Goal: Information Seeking & Learning: Learn about a topic

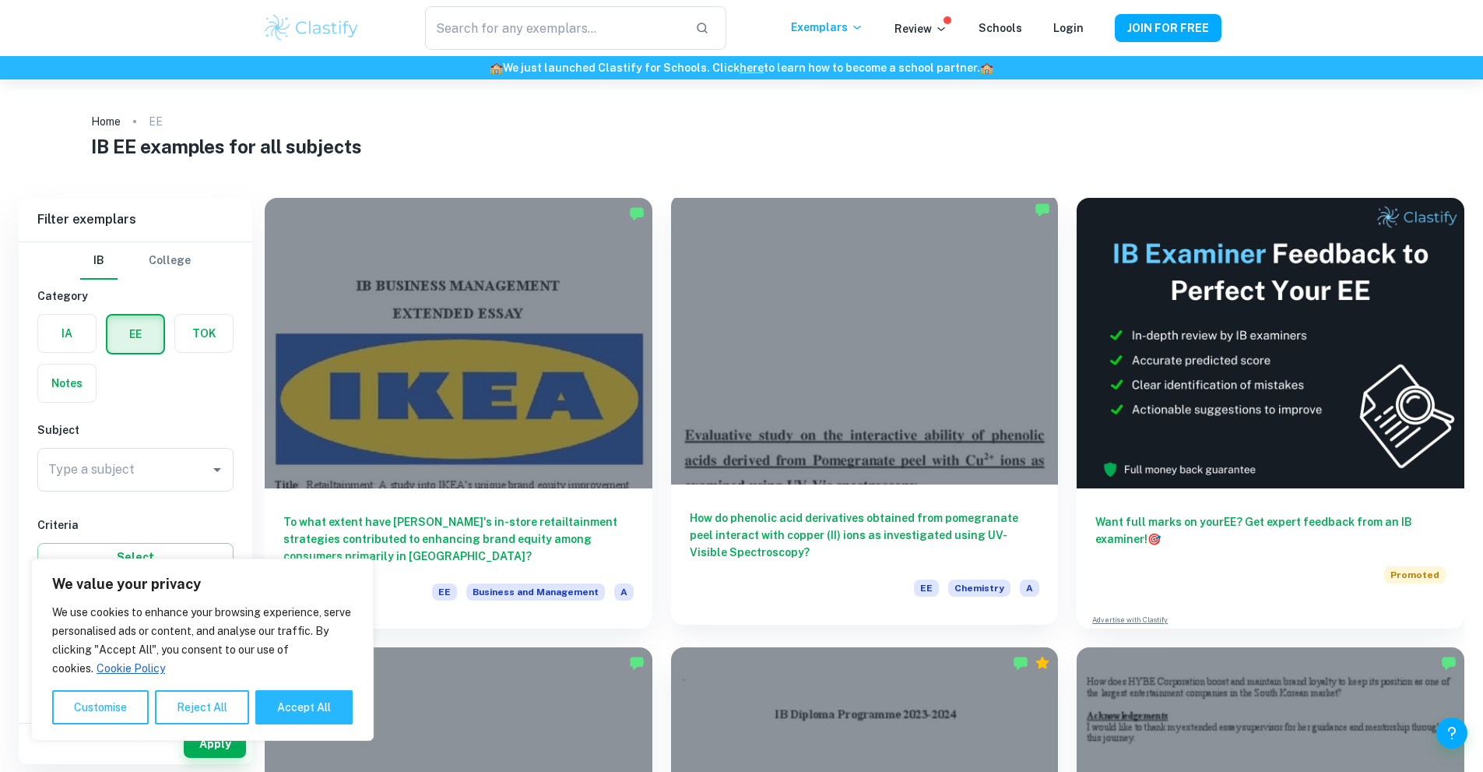
click at [792, 357] on div at bounding box center [865, 339] width 388 height 290
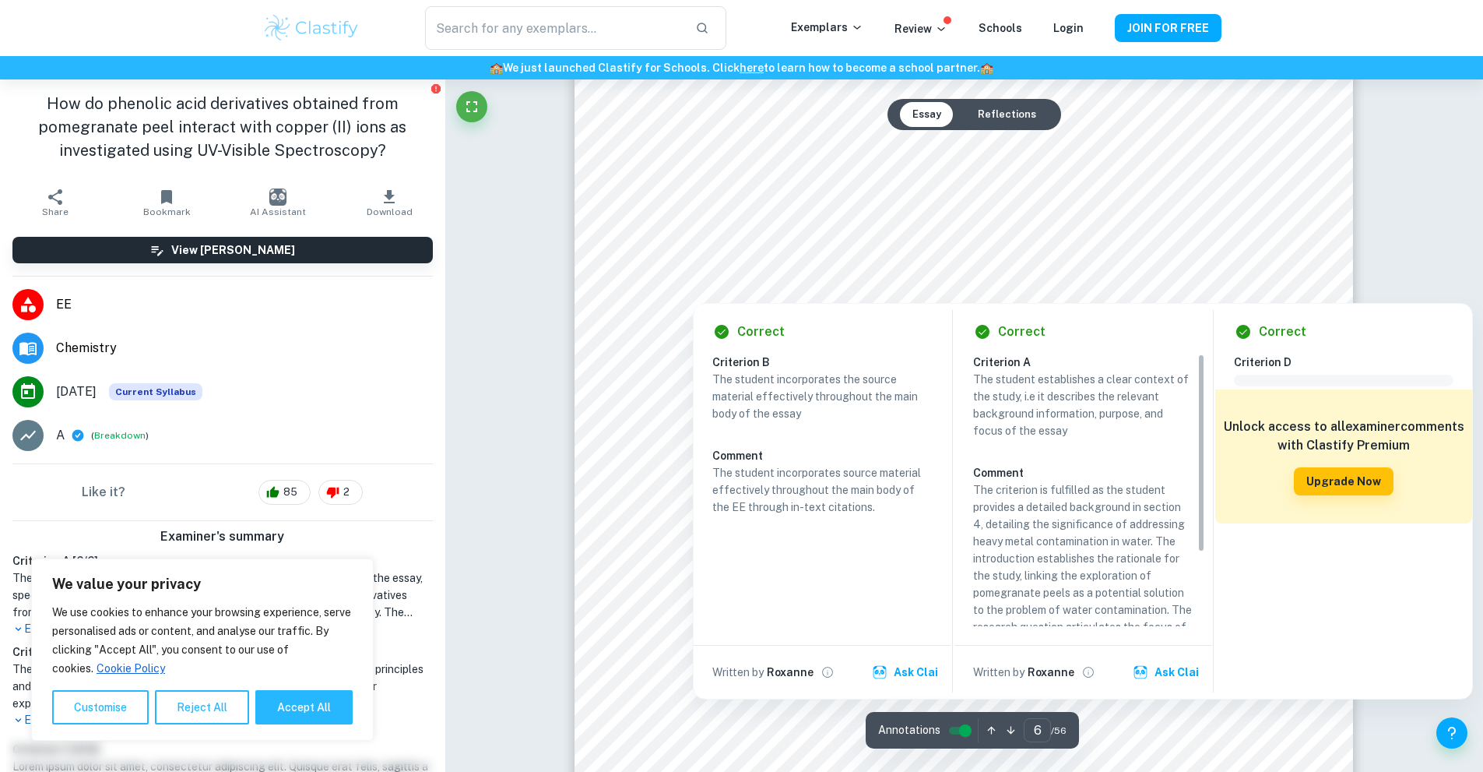
scroll to position [5995, 0]
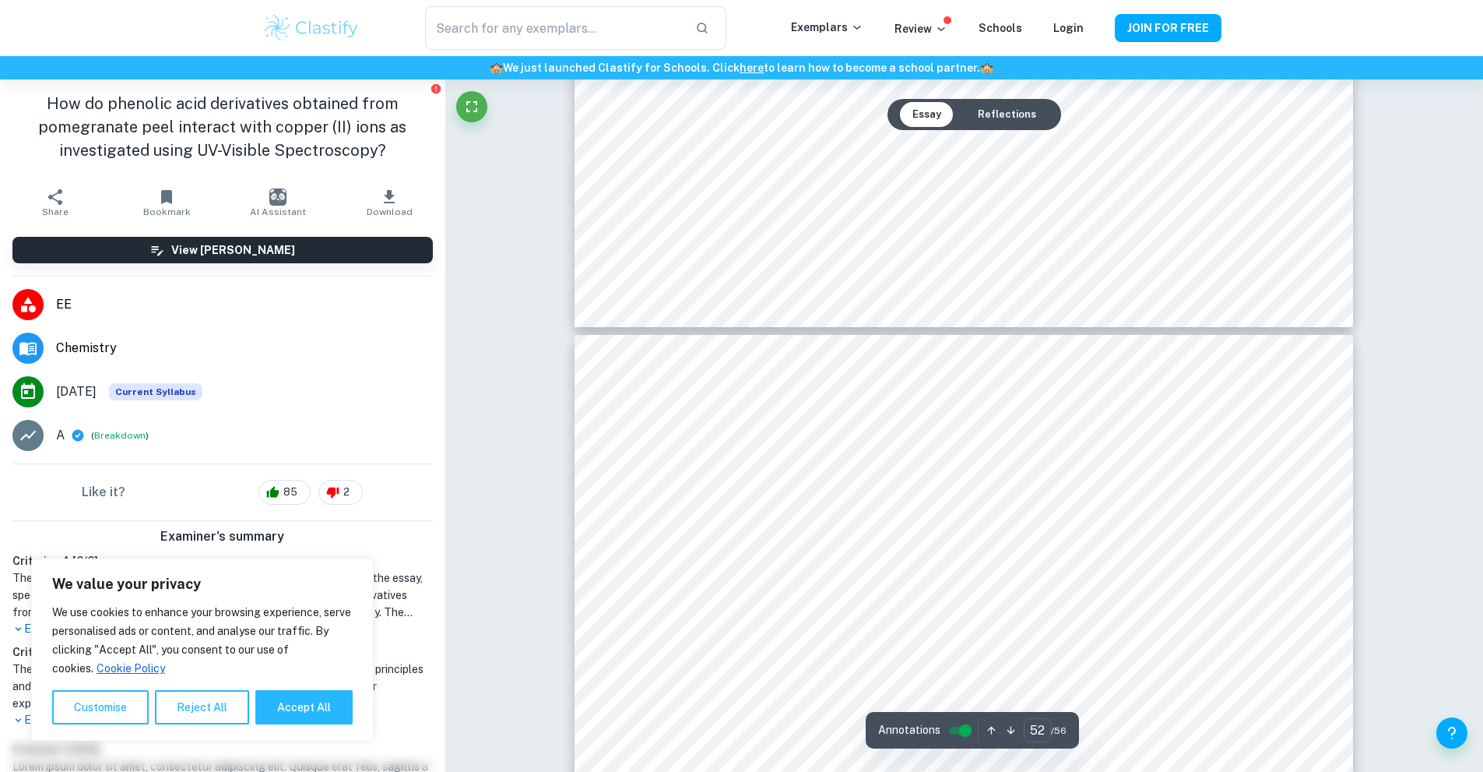
scroll to position [57641, 0]
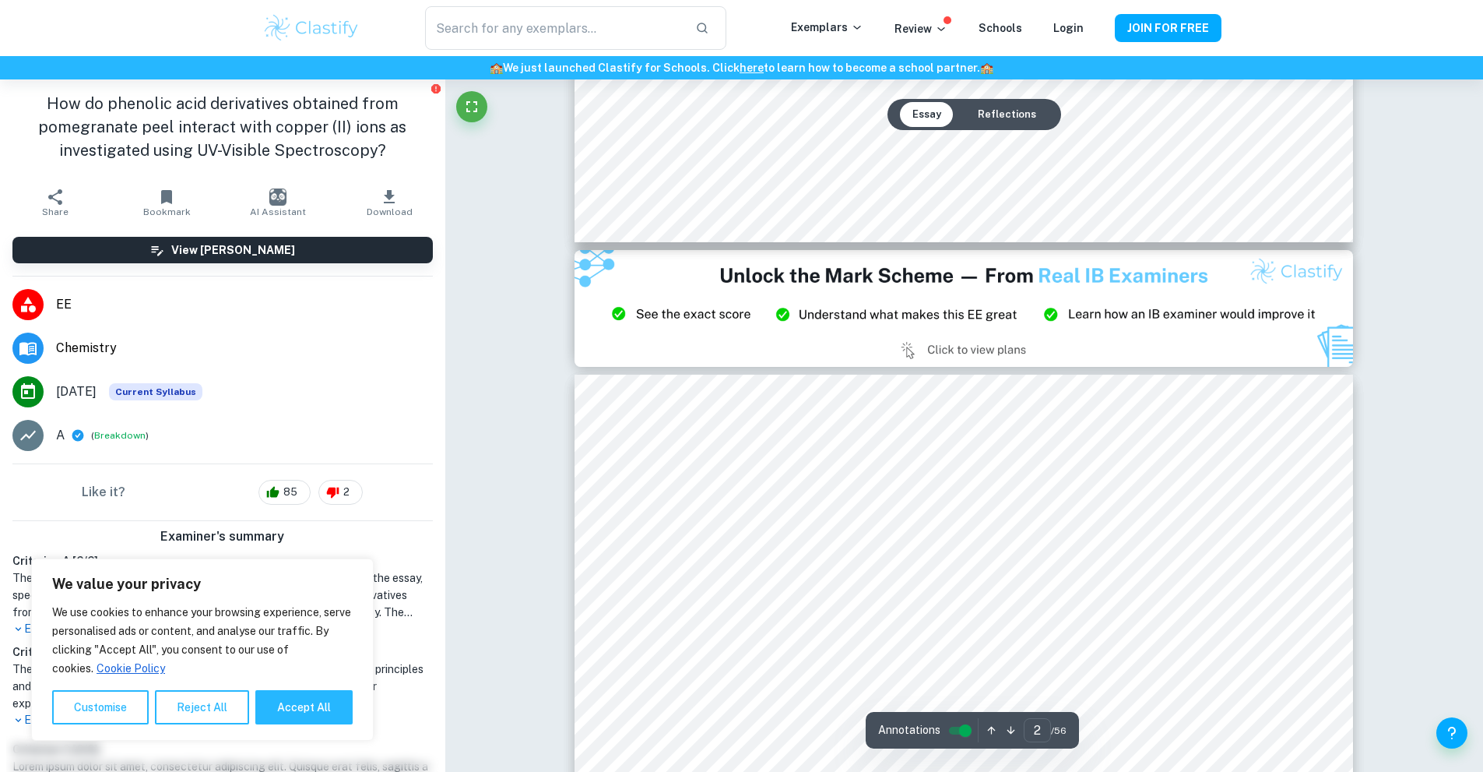
type input "3"
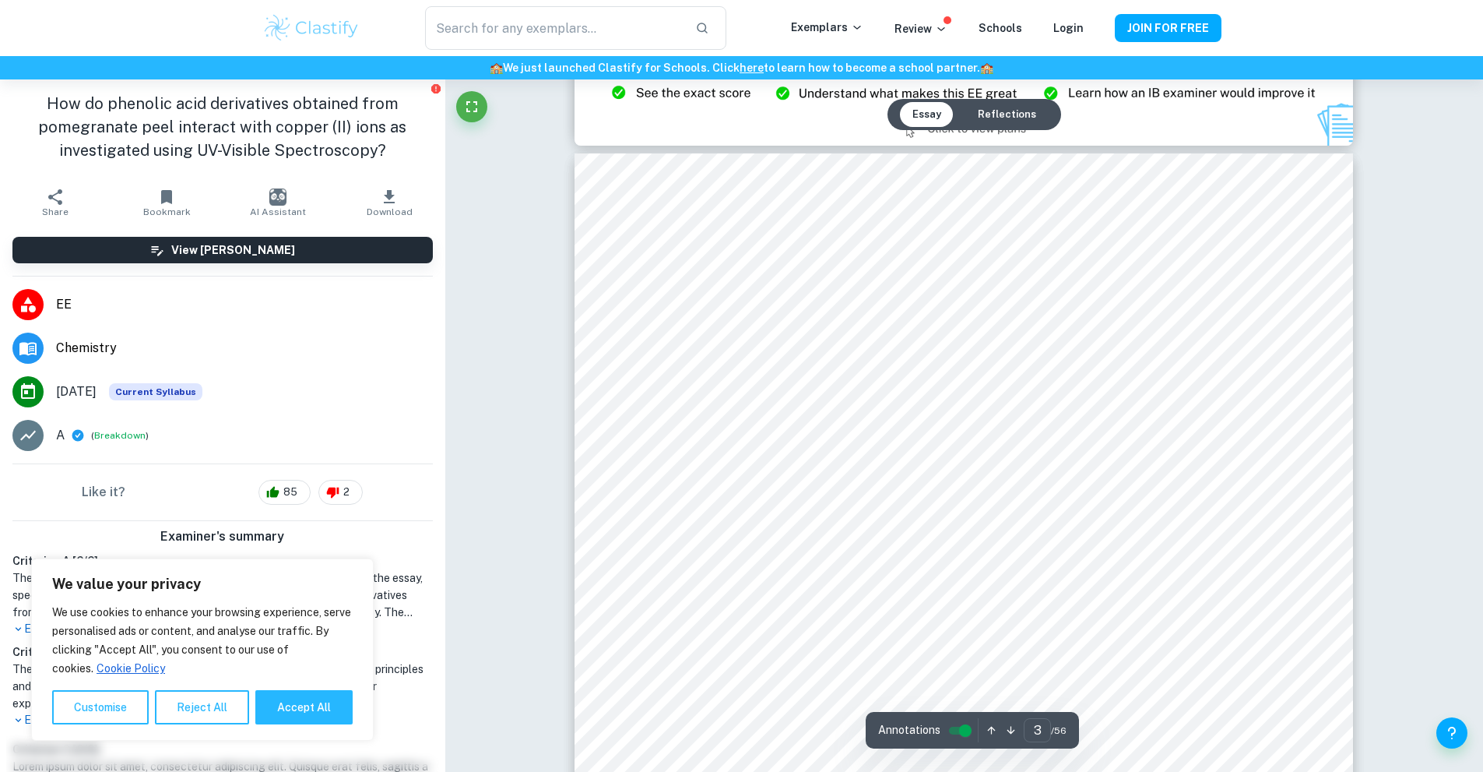
scroll to position [2564, 0]
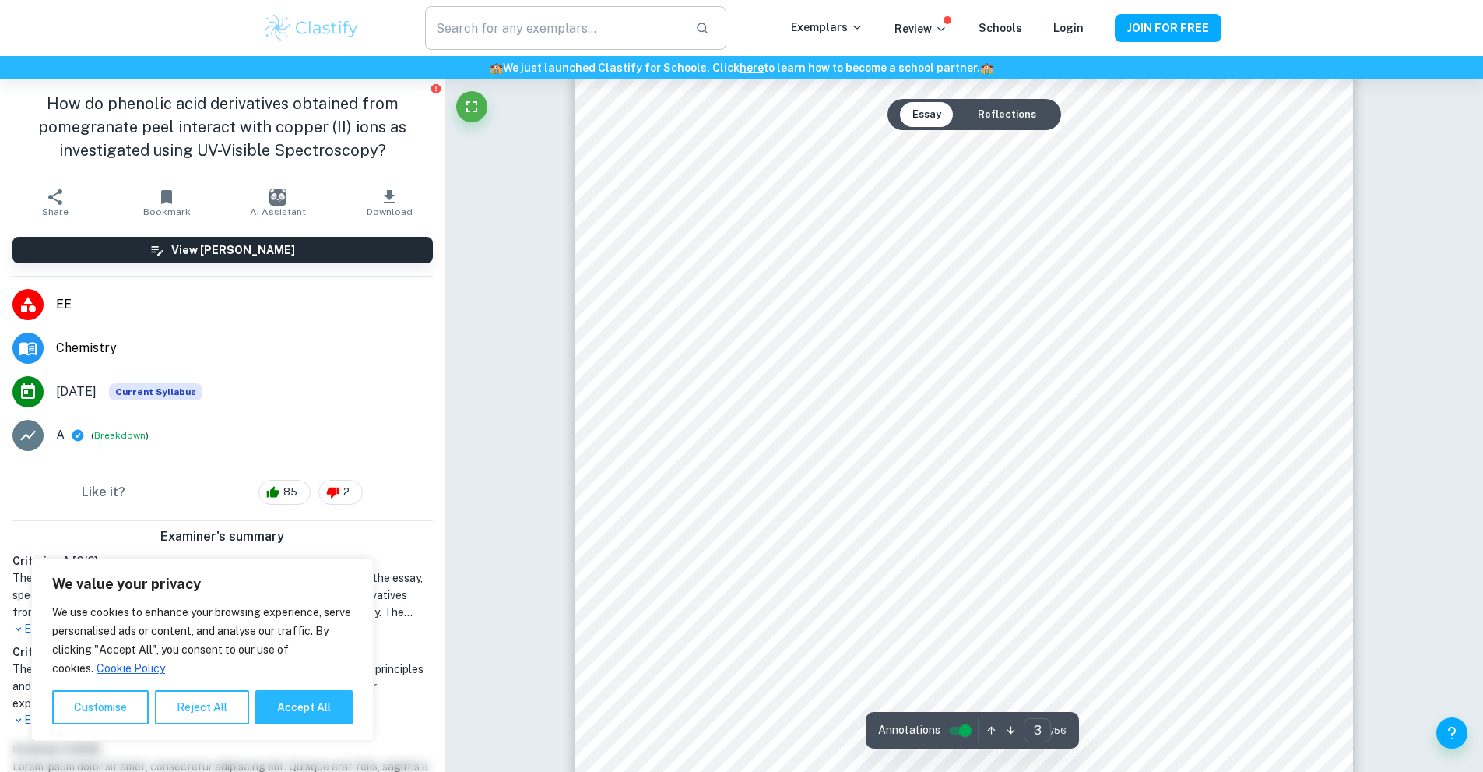
click at [578, 37] on input "text" at bounding box center [553, 28] width 257 height 44
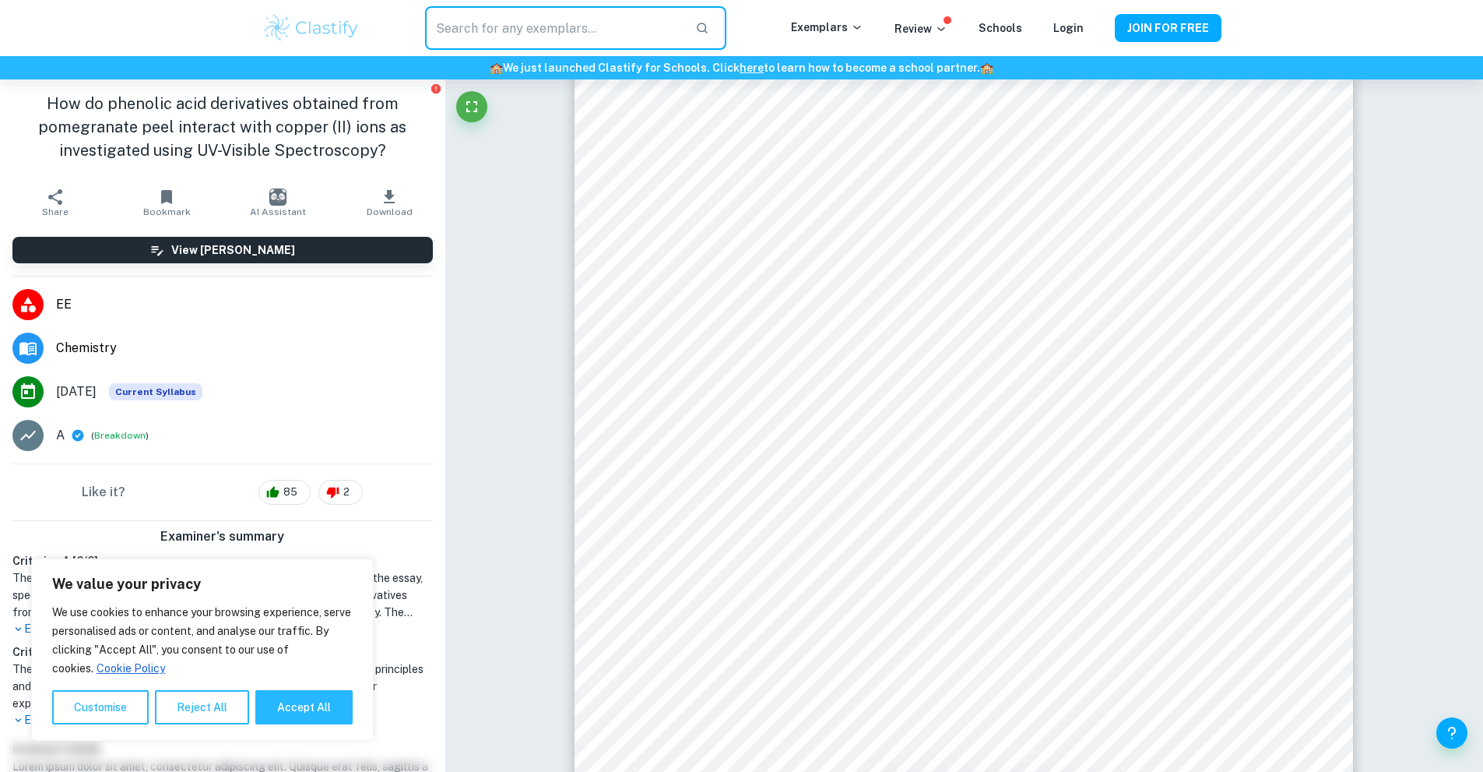
type input "d"
type input "Digital Society EE"
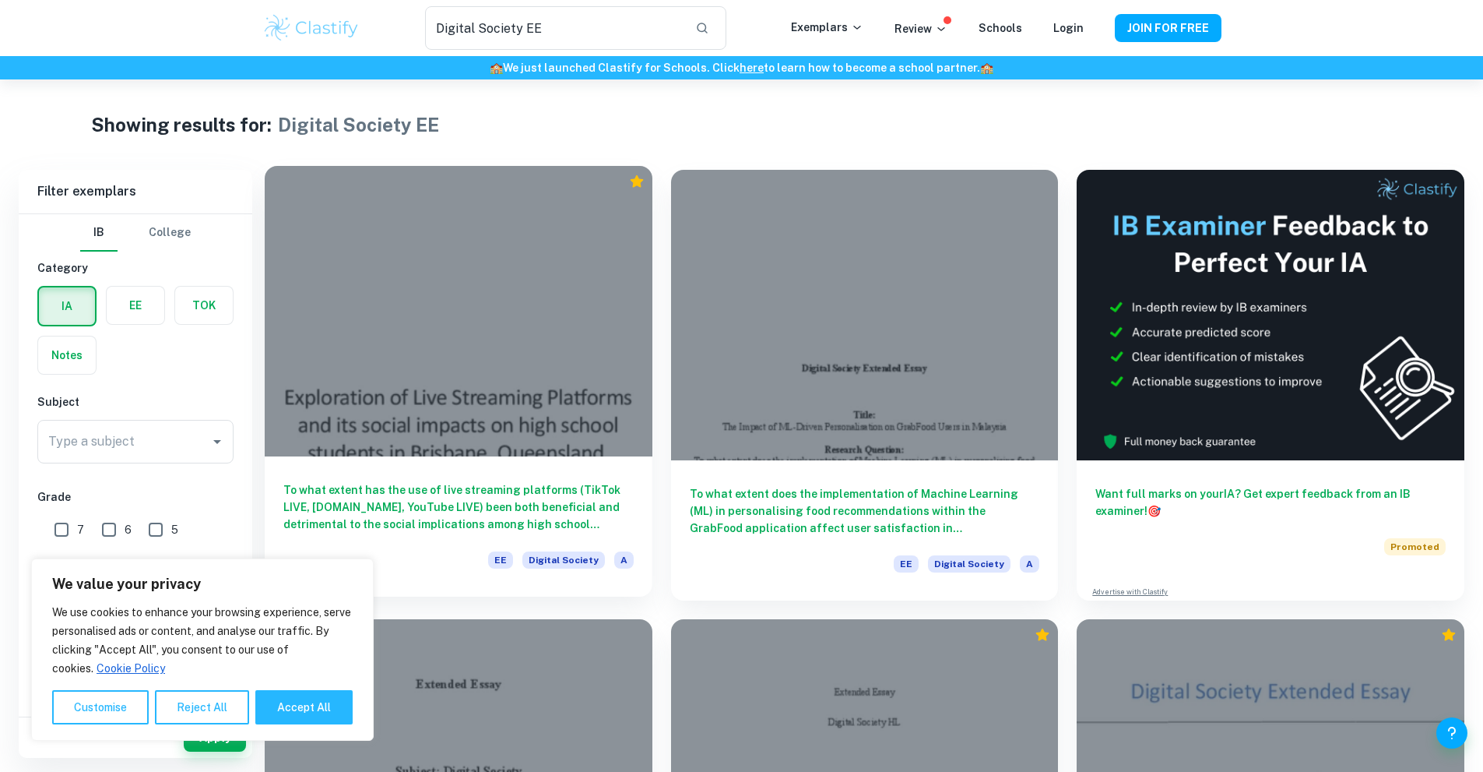
click at [466, 340] on div at bounding box center [459, 311] width 388 height 290
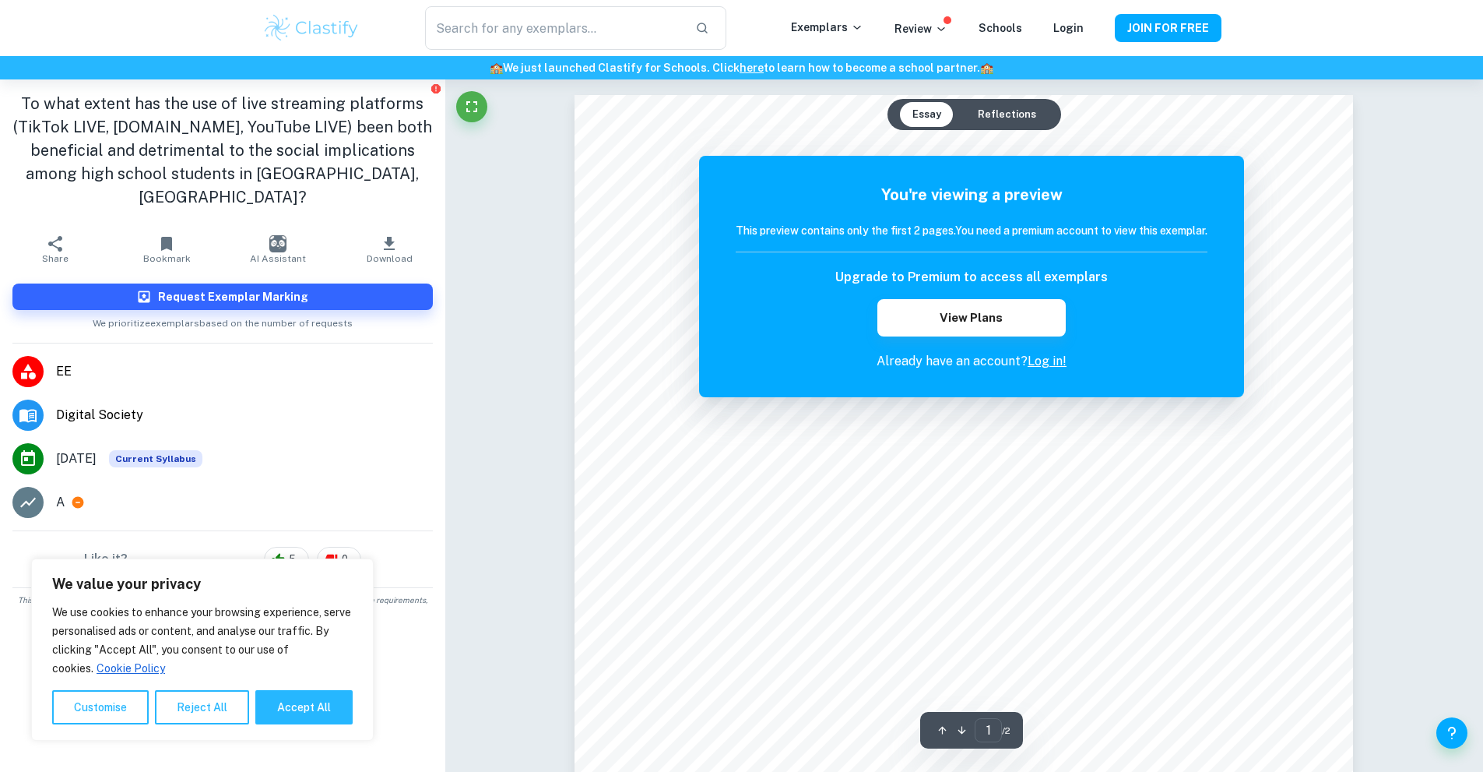
type input "Digital Society EE"
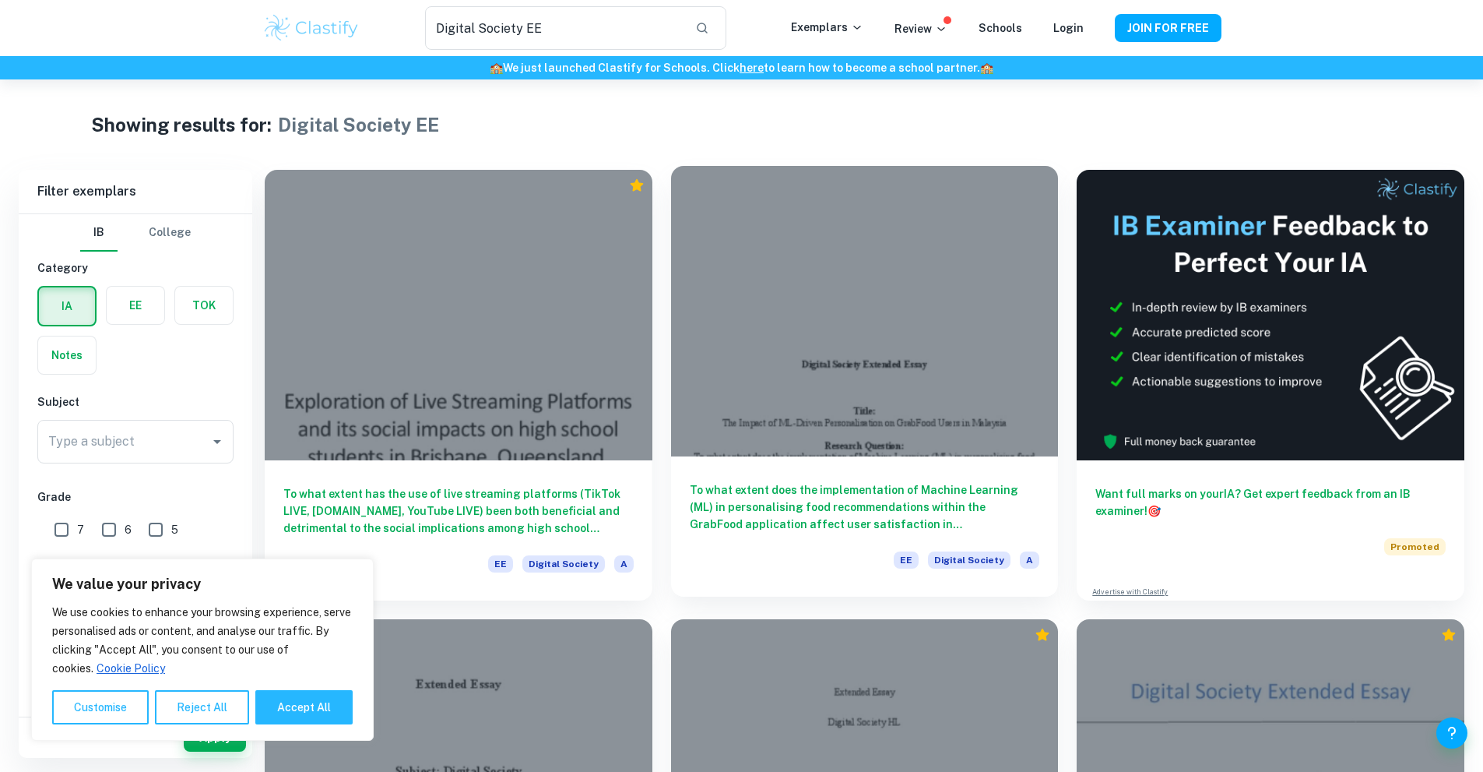
click at [693, 481] on h6 "To what extent does the implementation of Machine Learning (ML) in personalisin…" at bounding box center [865, 506] width 350 height 51
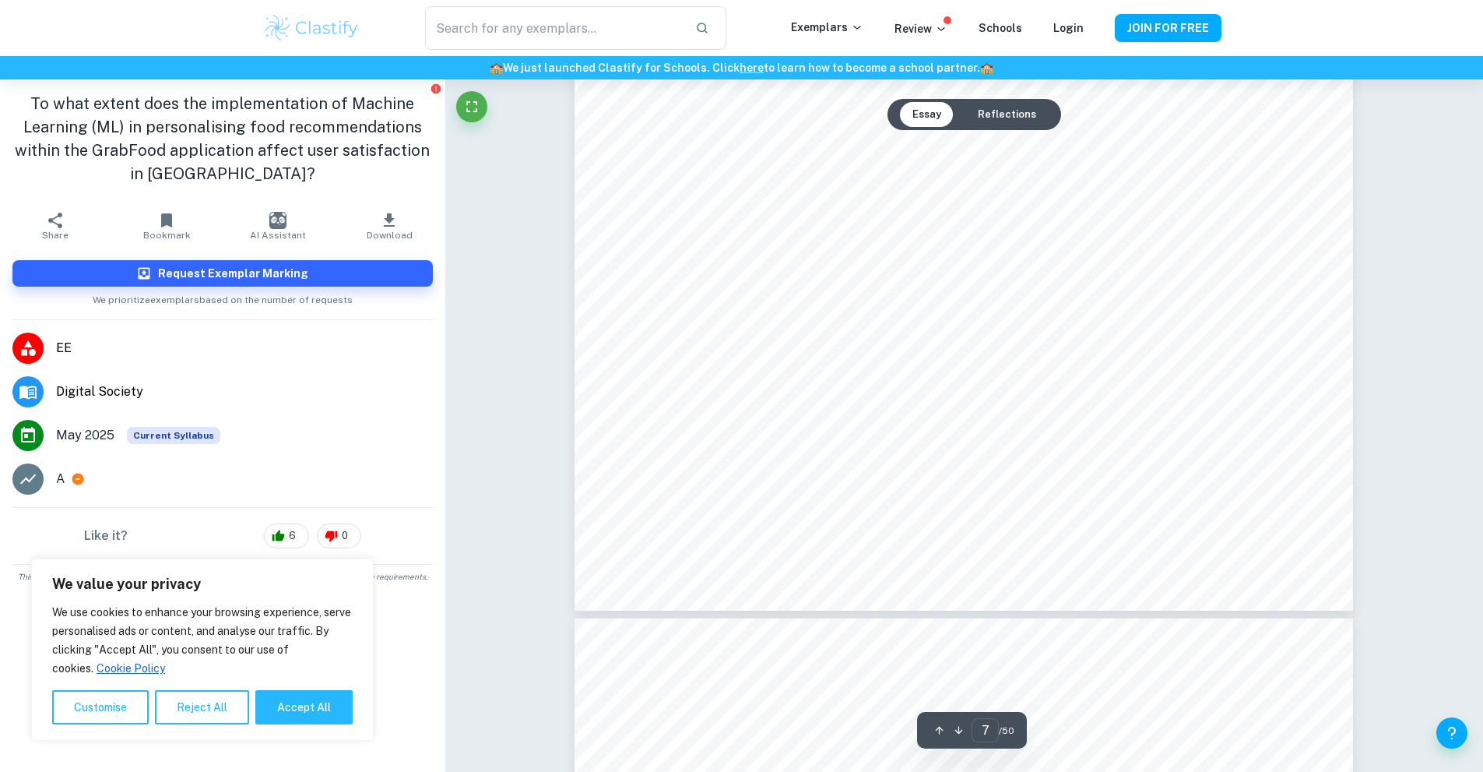
scroll to position [6851, 0]
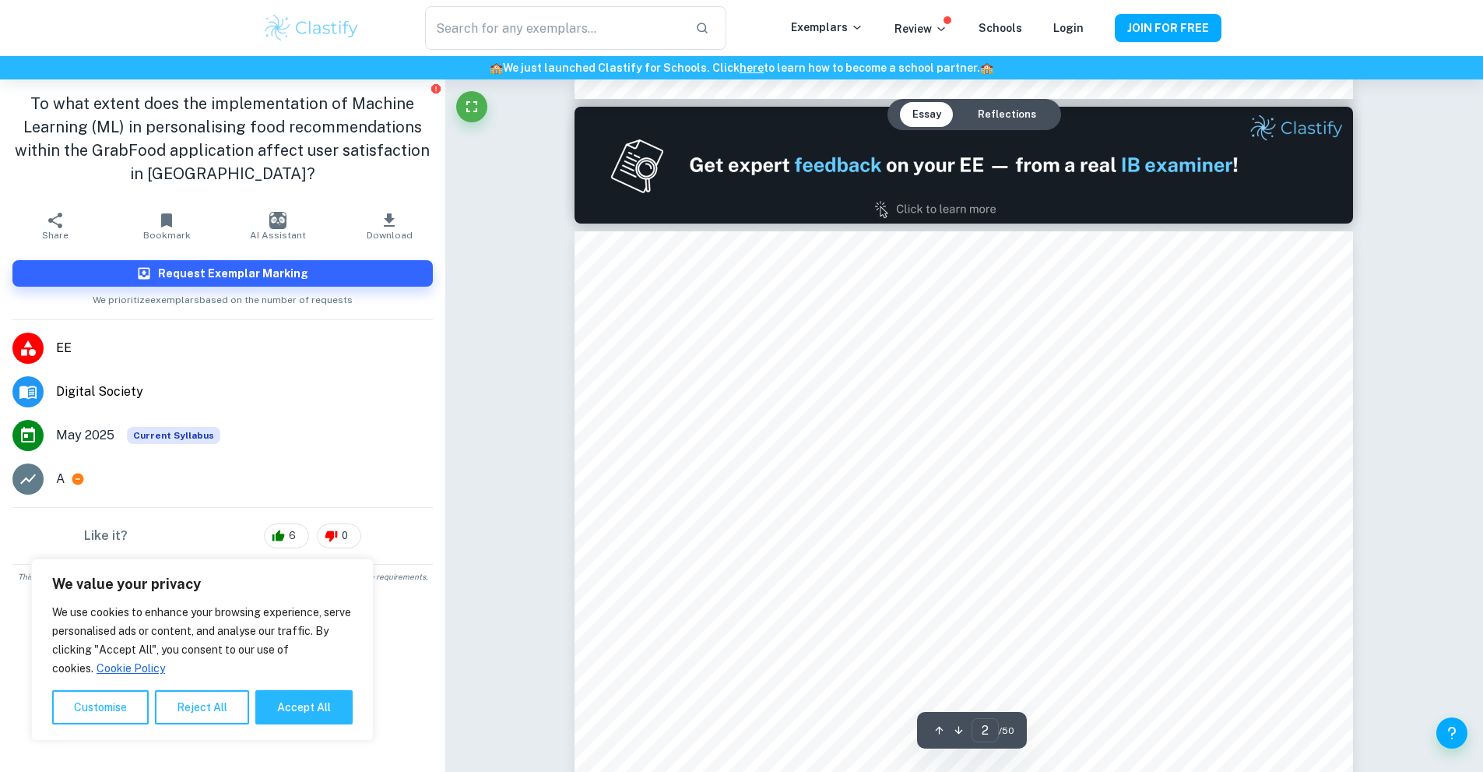
type input "1"
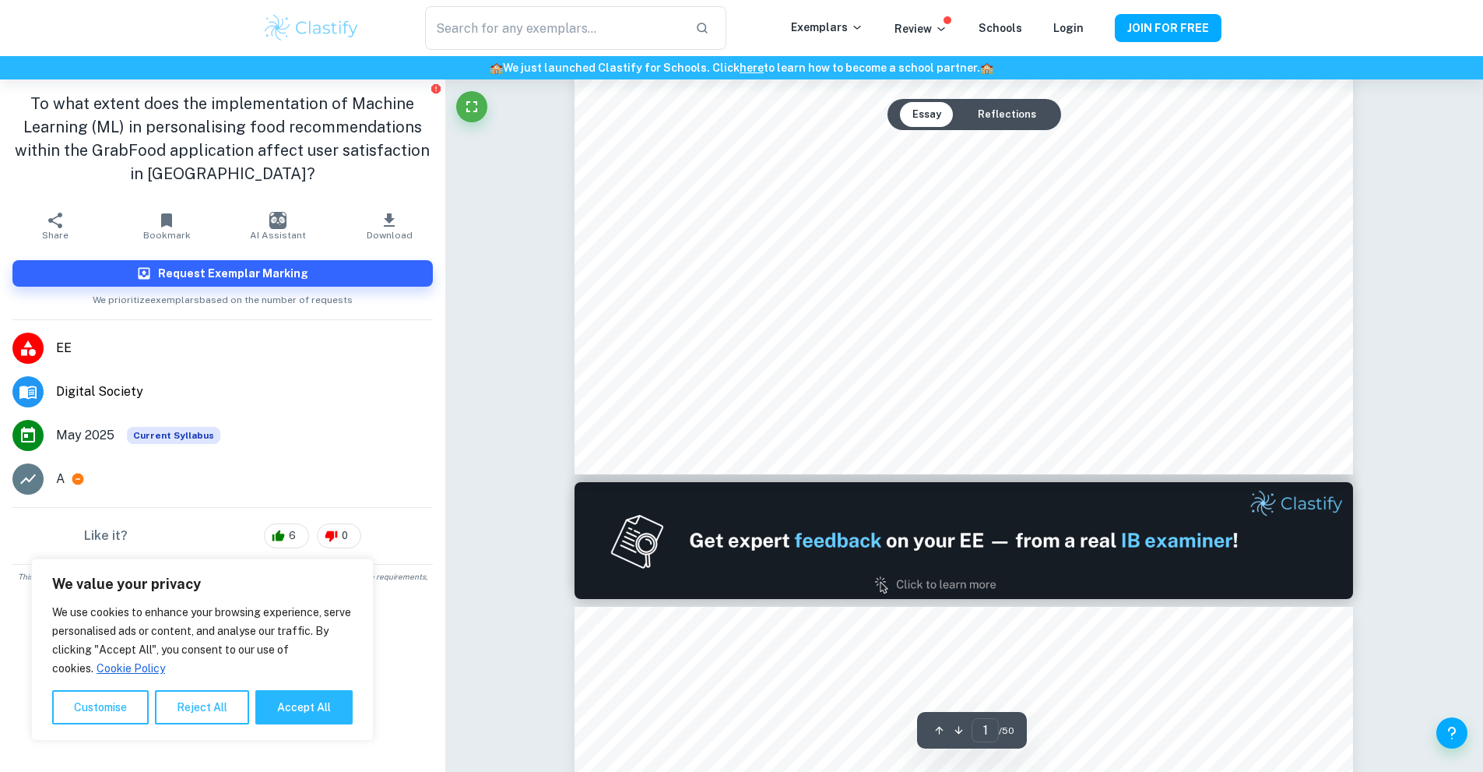
scroll to position [0, 0]
